Goal: Check status: Check status

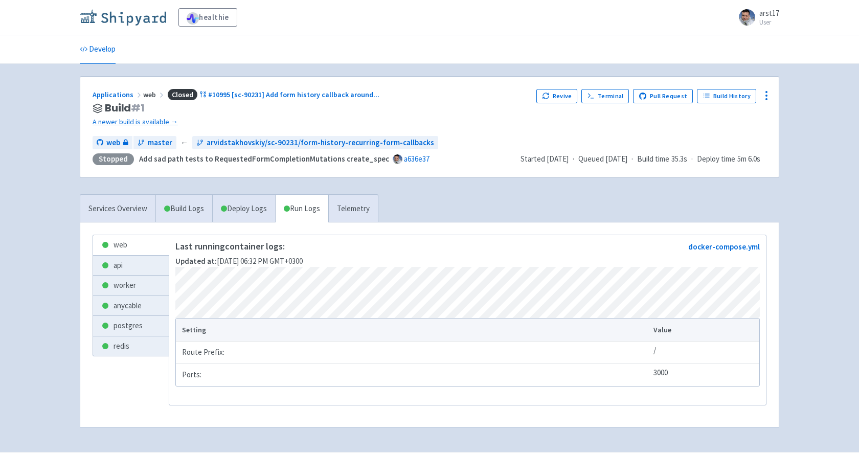
click at [131, 17] on img at bounding box center [123, 17] width 86 height 16
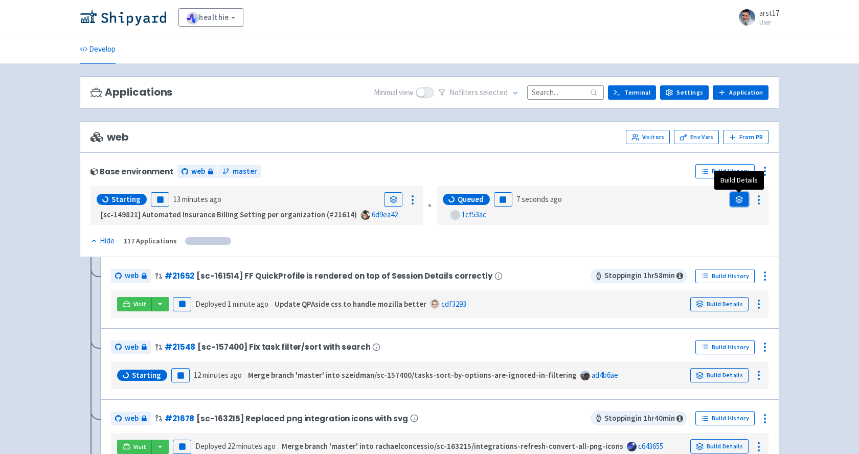
click at [737, 200] on icon at bounding box center [739, 200] width 8 height 8
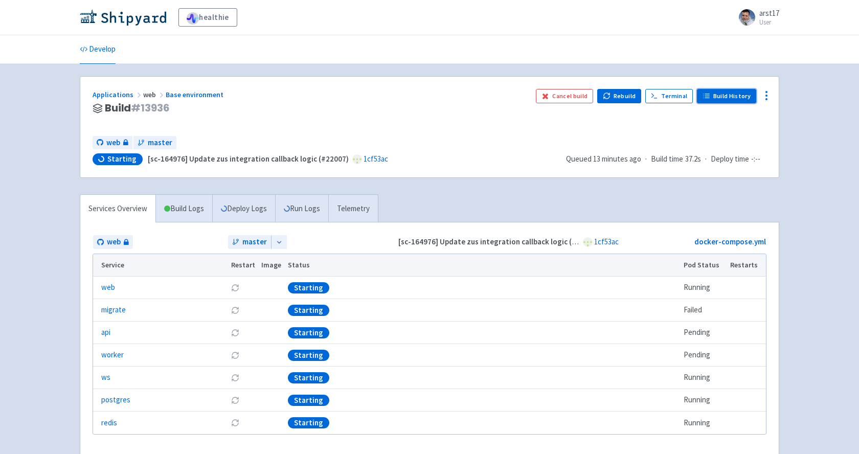
click at [726, 99] on link "Build History" at bounding box center [726, 96] width 59 height 14
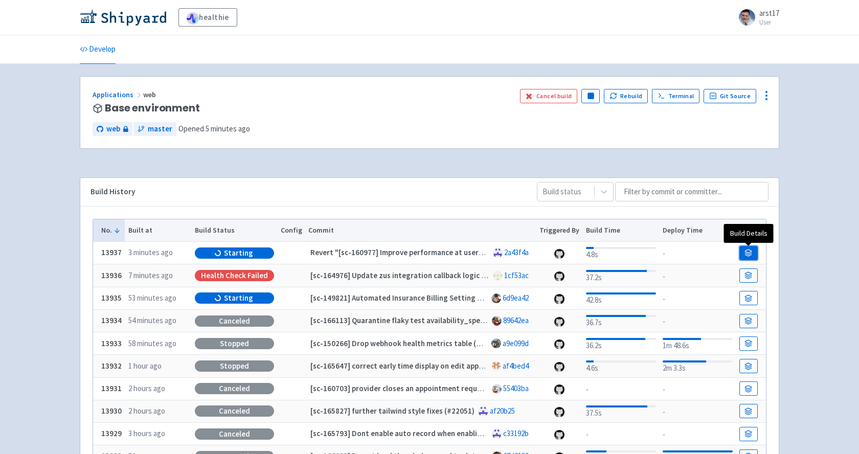
click at [751, 251] on icon at bounding box center [748, 250] width 7 height 3
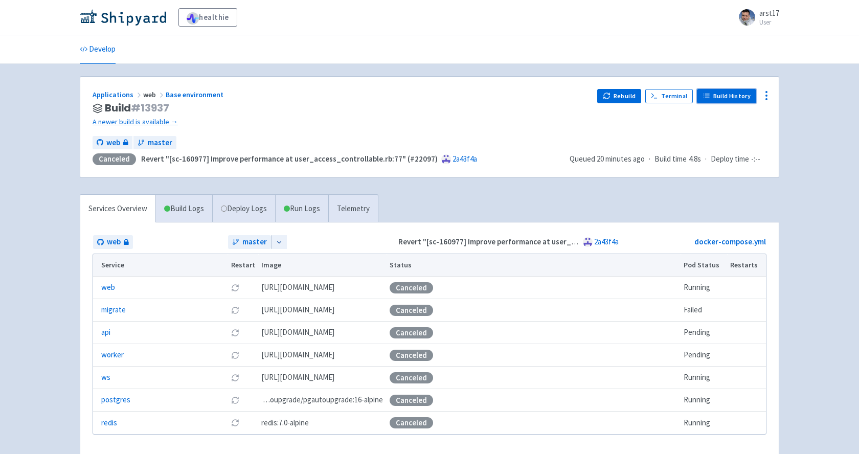
click at [727, 98] on link "Build History" at bounding box center [726, 96] width 59 height 14
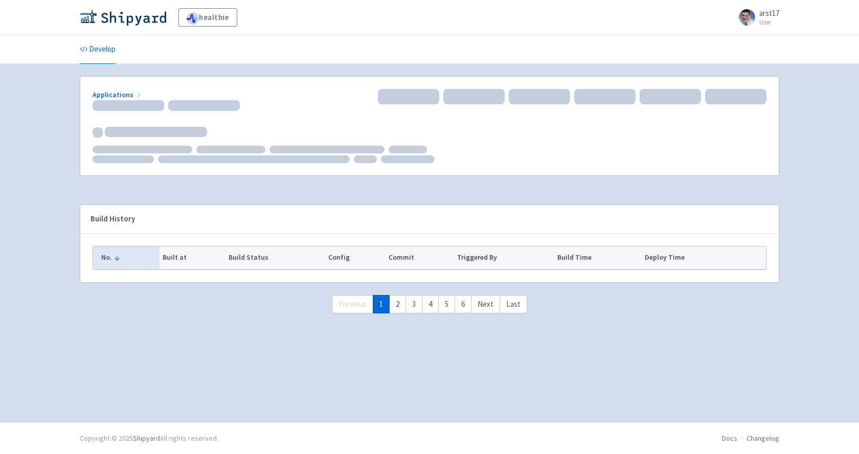
click at [504, 176] on div "Applications" at bounding box center [429, 132] width 699 height 112
